Goal: Task Accomplishment & Management: Manage account settings

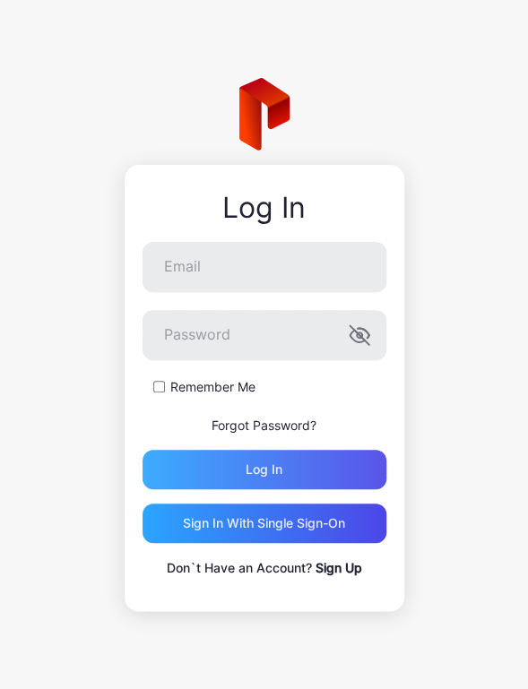
type input "**********"
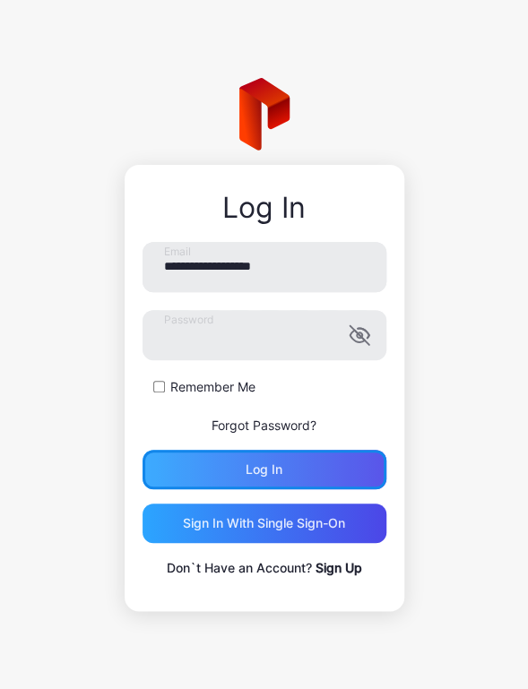
click at [280, 469] on div "Log in" at bounding box center [263, 469] width 37 height 14
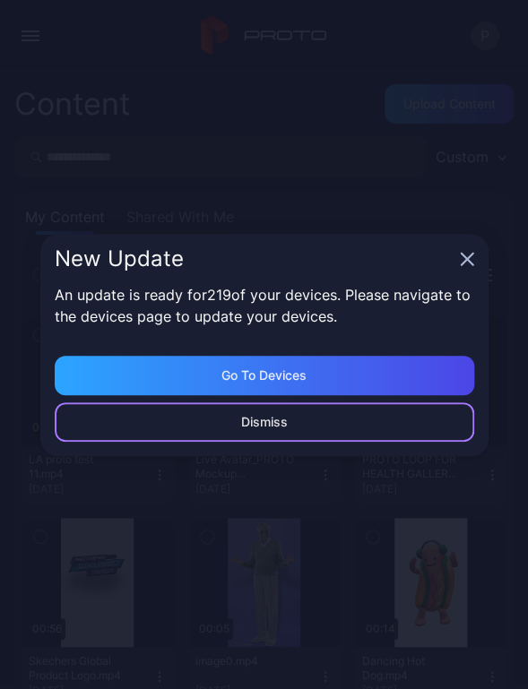
click at [279, 427] on div "Dismiss" at bounding box center [264, 422] width 47 height 14
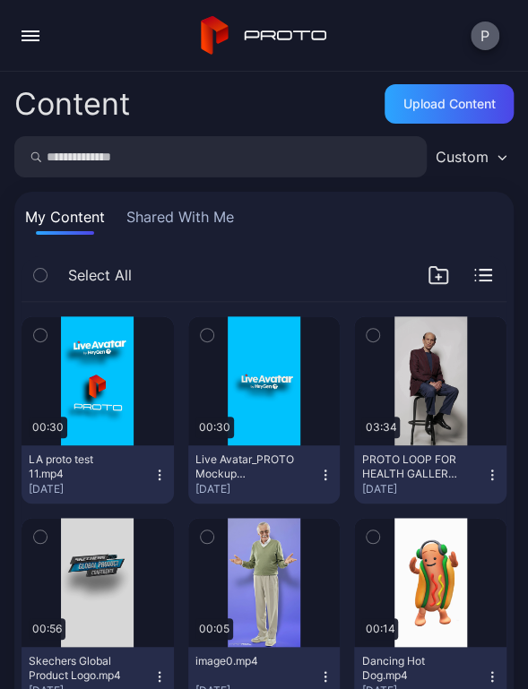
click at [495, 39] on button "P" at bounding box center [484, 36] width 29 height 29
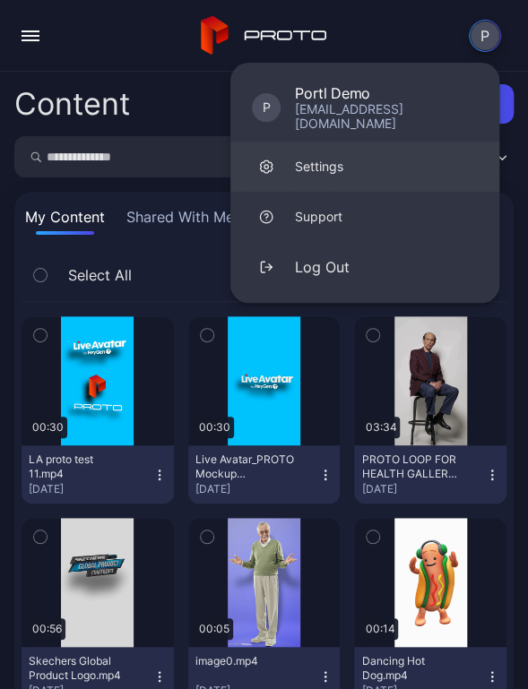
click at [314, 158] on div "Settings" at bounding box center [319, 167] width 48 height 18
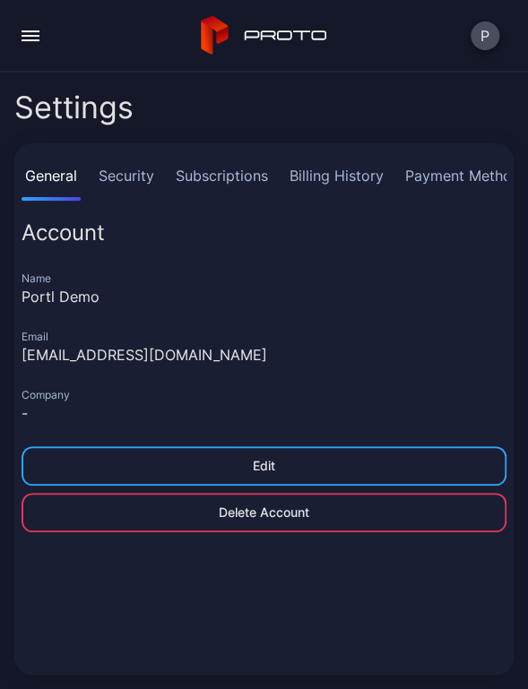
click at [109, 177] on link "Security" at bounding box center [126, 183] width 63 height 36
